Goal: Book appointment/travel/reservation

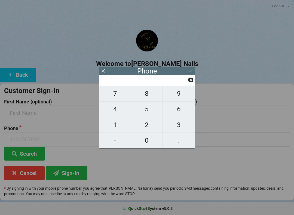
click at [121, 96] on span "7" at bounding box center [115, 93] width 32 height 11
type input "7"
click at [115, 131] on span "1" at bounding box center [115, 124] width 32 height 11
type input "71"
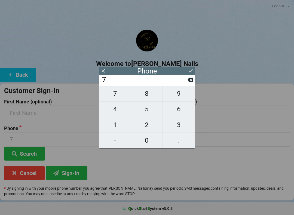
type input "71"
click at [181, 127] on span "3" at bounding box center [179, 124] width 32 height 11
type input "713"
click at [147, 98] on span "8" at bounding box center [147, 93] width 32 height 11
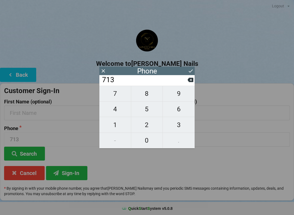
type input "7138"
click at [114, 99] on span "7" at bounding box center [115, 93] width 32 height 11
type input "71387"
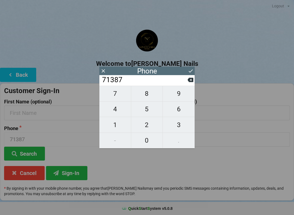
click at [181, 129] on span "3" at bounding box center [179, 124] width 32 height 11
type input "713873"
click at [179, 113] on span "6" at bounding box center [179, 108] width 32 height 11
type input "7138736"
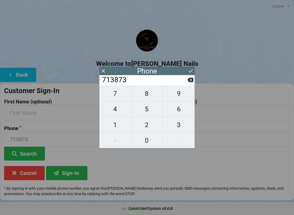
type input "7138736"
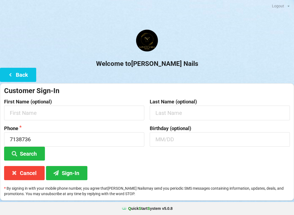
click at [204, 77] on div "Welcome to [PERSON_NAME] Nails Back Customer Sign-In First Name (optional) Last…" at bounding box center [147, 115] width 294 height 171
click at [192, 82] on div "Welcome to [PERSON_NAME] Nails Back Customer Sign-In First Name (optional) Last…" at bounding box center [147, 115] width 294 height 171
click at [42, 137] on input "7138736" at bounding box center [74, 139] width 140 height 14
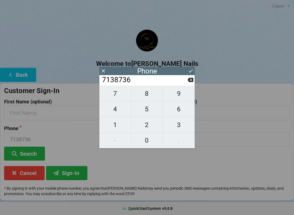
click at [192, 80] on icon at bounding box center [191, 80] width 6 height 4
type input "713873"
click at [147, 127] on span "2" at bounding box center [147, 124] width 32 height 11
type input "7138732"
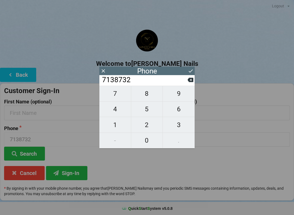
click at [182, 112] on span "6" at bounding box center [179, 108] width 32 height 11
type input "71387326"
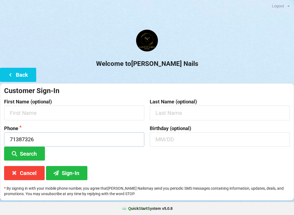
click at [27, 143] on input "71387326" at bounding box center [74, 139] width 140 height 14
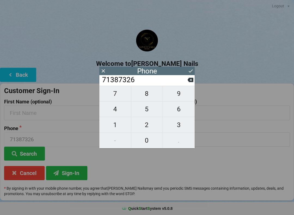
click at [192, 80] on icon at bounding box center [191, 80] width 6 height 4
click at [191, 82] on icon at bounding box center [191, 80] width 6 height 4
click at [190, 82] on icon at bounding box center [191, 80] width 6 height 4
click at [189, 82] on icon at bounding box center [191, 80] width 6 height 4
type input "7138"
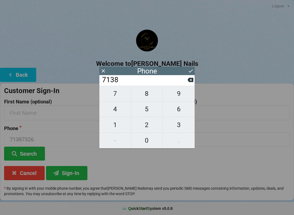
click at [117, 127] on span "1" at bounding box center [115, 124] width 32 height 11
type input "71381"
click at [119, 96] on span "7" at bounding box center [115, 93] width 32 height 11
type input "713817"
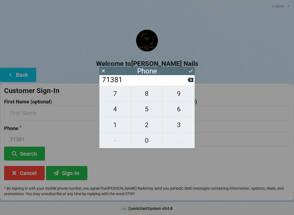
type input "713817"
click at [179, 123] on span "3" at bounding box center [179, 124] width 32 height 11
type input "7138173"
click at [181, 113] on span "6" at bounding box center [179, 108] width 32 height 11
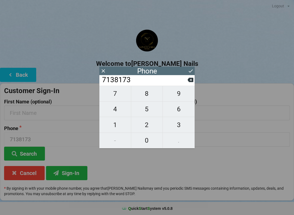
type input "71381736"
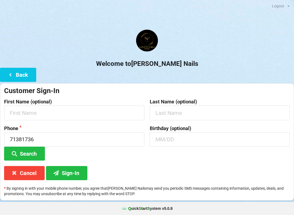
click at [279, 125] on form "Customer Sign-In First Name (optional) Last Name (optional) Phone 71381736 Sear…" at bounding box center [147, 123] width 286 height 74
click at [33, 138] on input "71381736" at bounding box center [74, 139] width 140 height 14
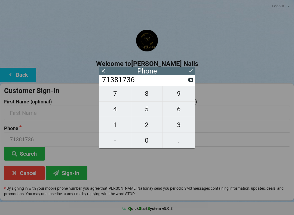
click at [192, 81] on icon at bounding box center [191, 80] width 6 height 4
type input "7138173"
click at [146, 129] on span "2" at bounding box center [147, 124] width 32 height 11
type input "71381732"
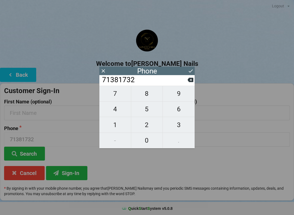
click at [182, 111] on span "6" at bounding box center [179, 108] width 32 height 11
type input "713817326"
click at [148, 111] on span "5" at bounding box center [147, 108] width 32 height 11
type input "7138173265"
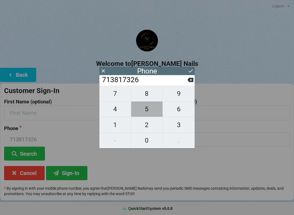
type input "7138173265"
click at [64, 172] on button "Sign-In" at bounding box center [66, 173] width 41 height 14
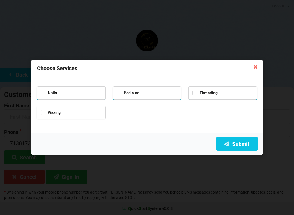
click at [44, 91] on label "Nails" at bounding box center [49, 93] width 16 height 5
checkbox input "true"
click at [119, 92] on label "Pedicure" at bounding box center [128, 93] width 23 height 5
checkbox input "true"
click at [229, 142] on icon at bounding box center [226, 143] width 7 height 5
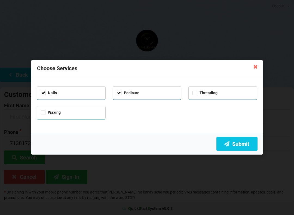
click at [243, 143] on button "Submit" at bounding box center [236, 144] width 41 height 14
click at [256, 66] on icon at bounding box center [255, 66] width 9 height 9
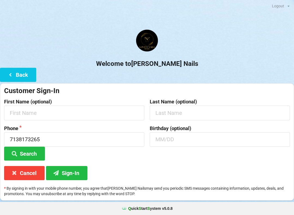
click at [25, 151] on button "Search" at bounding box center [24, 154] width 41 height 14
click at [61, 171] on button "Sign-In" at bounding box center [66, 173] width 41 height 14
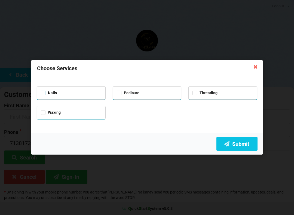
click at [42, 91] on label "Nails" at bounding box center [49, 93] width 16 height 5
checkbox input "true"
click at [119, 91] on label "Pedicure" at bounding box center [128, 93] width 23 height 5
checkbox input "true"
click at [236, 140] on button "Submit" at bounding box center [236, 144] width 41 height 14
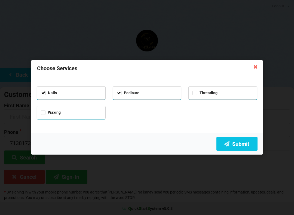
click at [255, 67] on icon at bounding box center [255, 66] width 9 height 9
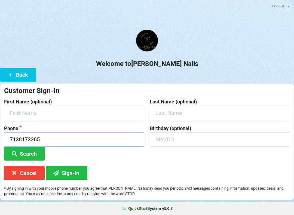
click at [49, 139] on input "7138173265" at bounding box center [74, 139] width 140 height 14
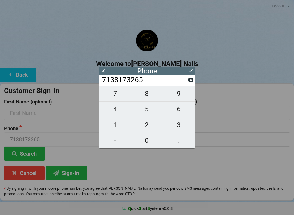
click at [186, 80] on input "7138173265" at bounding box center [145, 80] width 86 height 9
click at [185, 82] on input "7138173265" at bounding box center [145, 80] width 86 height 9
click at [186, 82] on input "7138173265" at bounding box center [145, 80] width 86 height 9
click at [188, 79] on icon at bounding box center [191, 80] width 6 height 6
click at [187, 80] on input "713817326" at bounding box center [145, 80] width 86 height 9
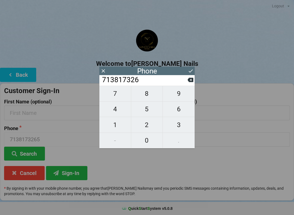
click at [186, 79] on input "713817326" at bounding box center [145, 80] width 86 height 9
click at [187, 79] on input "713817326" at bounding box center [145, 80] width 86 height 9
click at [187, 78] on input "713817326" at bounding box center [145, 80] width 86 height 9
click at [184, 77] on input "713817326" at bounding box center [145, 80] width 86 height 9
click at [188, 81] on icon at bounding box center [191, 80] width 6 height 6
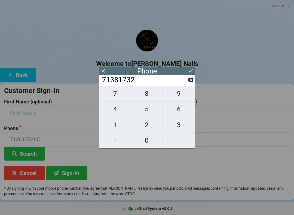
click at [188, 81] on icon at bounding box center [191, 80] width 6 height 6
click at [188, 81] on icon at bounding box center [191, 80] width 6 height 4
click at [188, 79] on icon at bounding box center [191, 80] width 6 height 6
click at [188, 82] on icon at bounding box center [191, 80] width 6 height 6
type input "7138"
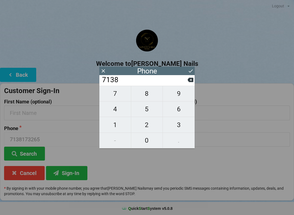
click at [186, 79] on input "7138" at bounding box center [145, 80] width 86 height 9
click at [187, 81] on input "7138" at bounding box center [145, 80] width 86 height 9
click at [114, 124] on span "1" at bounding box center [115, 124] width 32 height 11
type input "71381"
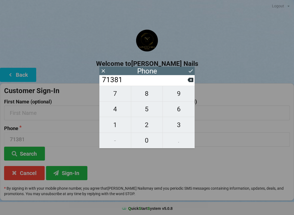
click at [114, 95] on span "7" at bounding box center [115, 93] width 32 height 11
type input "713817"
click at [177, 124] on span "3" at bounding box center [179, 124] width 32 height 11
type input "7138173"
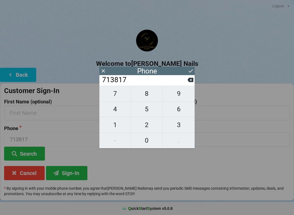
type input "7138173"
click at [143, 125] on span "2" at bounding box center [147, 124] width 32 height 11
type input "71381732"
click at [180, 109] on span "6" at bounding box center [179, 108] width 32 height 11
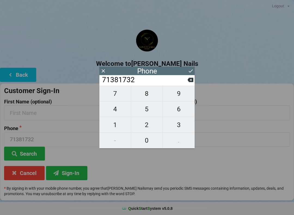
type input "713817326"
click at [145, 110] on span "5" at bounding box center [147, 108] width 32 height 11
type input "7138173265"
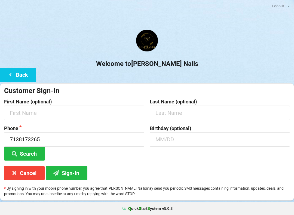
click at [69, 171] on button "Sign-In" at bounding box center [66, 173] width 41 height 14
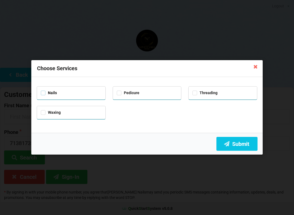
click at [43, 91] on label "Nails" at bounding box center [49, 93] width 16 height 5
checkbox input "true"
click at [117, 91] on label "Pedicure" at bounding box center [128, 93] width 23 height 5
checkbox input "true"
click at [236, 142] on button "Submit" at bounding box center [236, 144] width 41 height 14
